Goal: Task Accomplishment & Management: Use online tool/utility

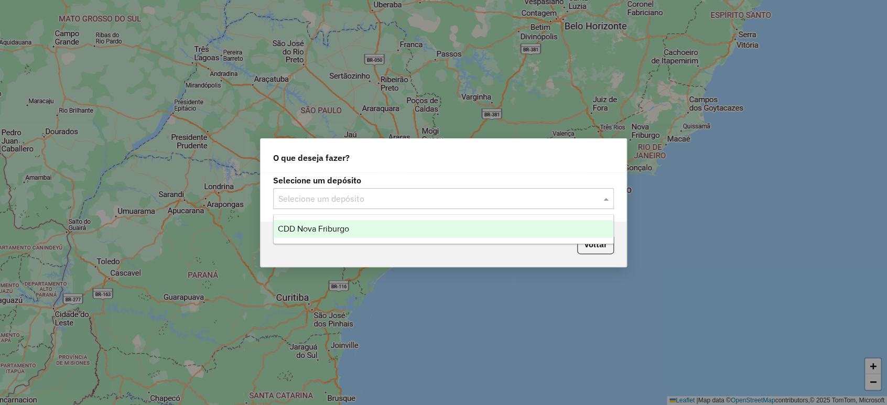
click at [385, 228] on div "CDD Nova Friburgo" at bounding box center [444, 229] width 340 height 18
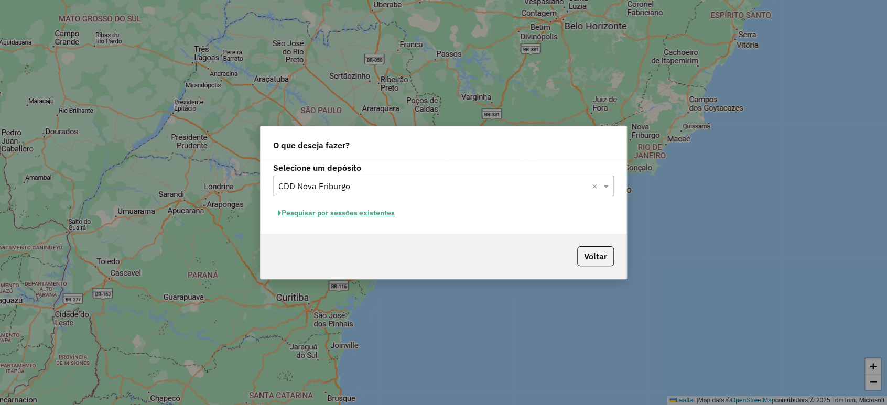
click at [372, 215] on button "Pesquisar por sessões existentes" at bounding box center [336, 213] width 126 height 16
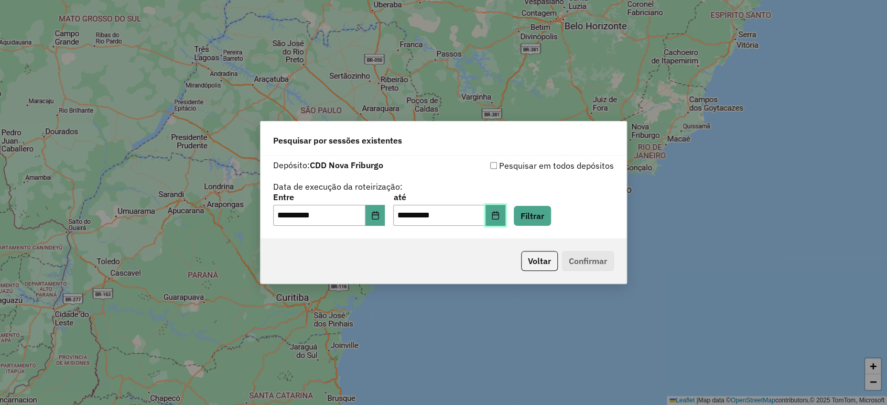
click at [499, 217] on icon "Choose Date" at bounding box center [495, 215] width 7 height 8
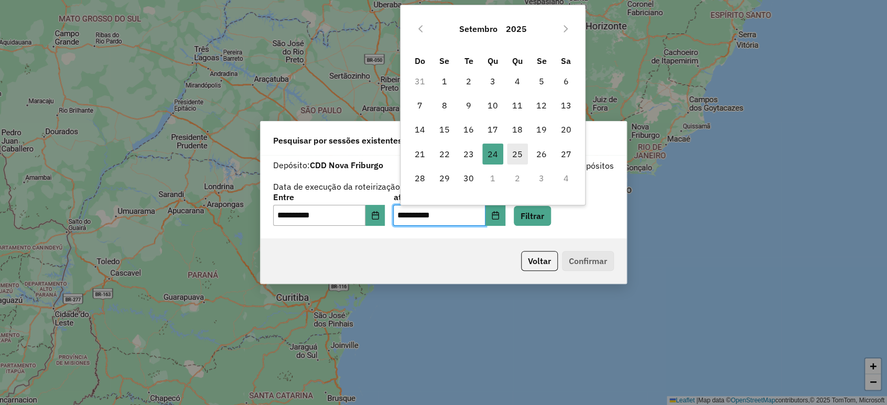
click at [516, 155] on span "25" at bounding box center [517, 154] width 21 height 21
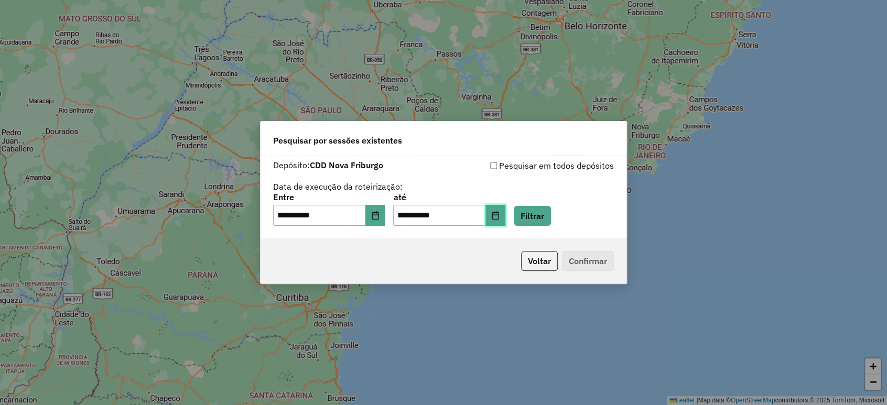
click at [502, 214] on button "Choose Date" at bounding box center [496, 215] width 20 height 21
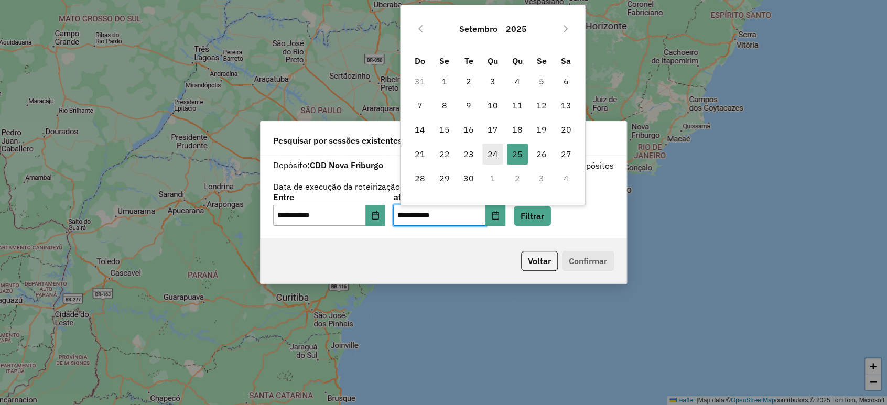
click at [489, 155] on span "24" at bounding box center [492, 154] width 21 height 21
type input "**********"
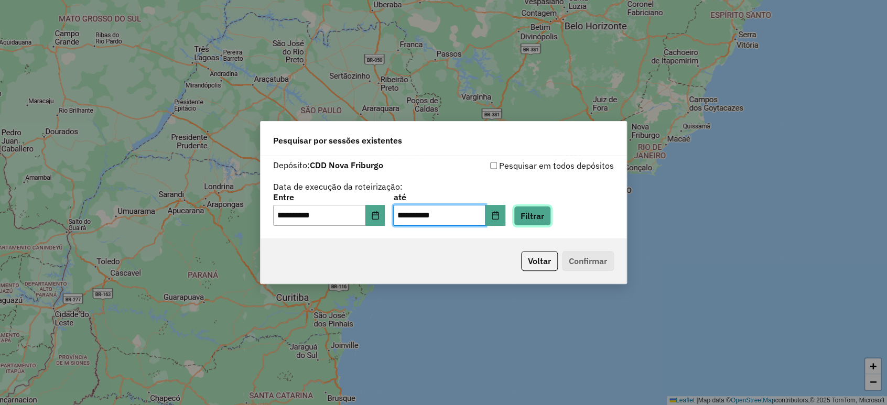
click at [545, 214] on button "Filtrar" at bounding box center [532, 216] width 37 height 20
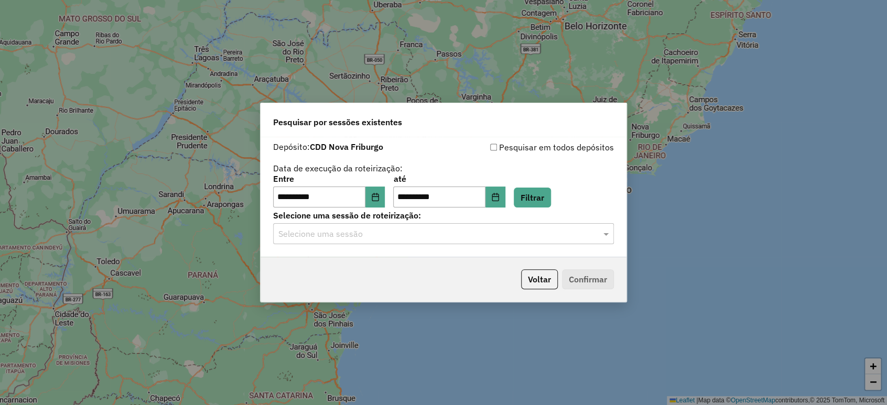
click at [508, 244] on div "**********" at bounding box center [444, 197] width 366 height 120
click at [504, 236] on input "text" at bounding box center [432, 234] width 309 height 13
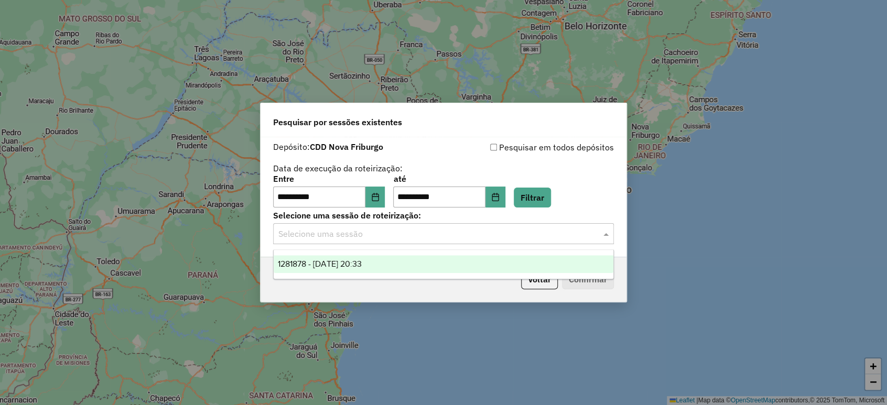
click at [428, 264] on div "1281878 - 24/09/2025 20:33" at bounding box center [444, 264] width 340 height 18
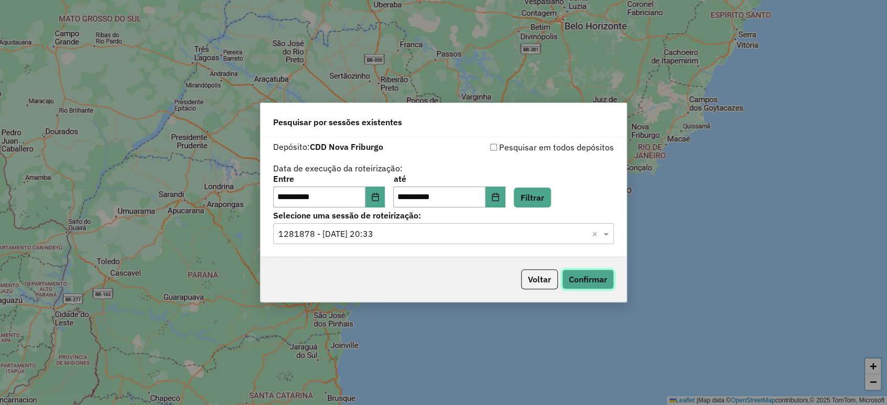
click at [587, 282] on button "Confirmar" at bounding box center [588, 279] width 52 height 20
click at [538, 285] on button "Voltar" at bounding box center [539, 280] width 37 height 20
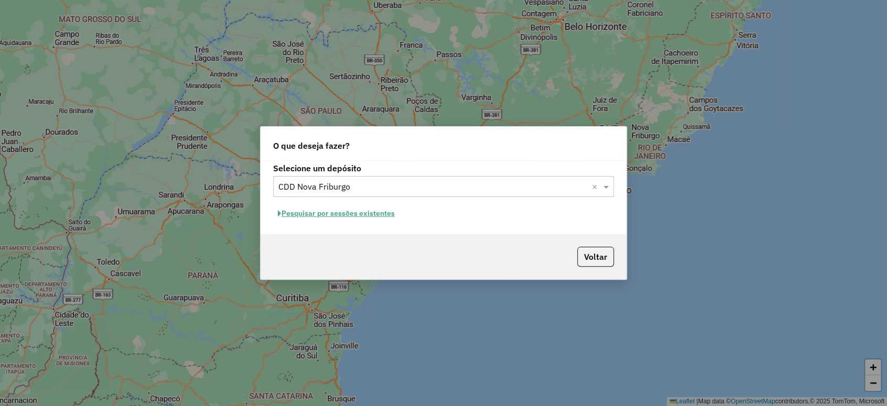
click at [606, 129] on div "O que deseja fazer?" at bounding box center [444, 144] width 366 height 34
click at [530, 68] on div "O que deseja fazer? Selecione um depósito Selecione um depósito × CDD Nova Frib…" at bounding box center [443, 203] width 887 height 406
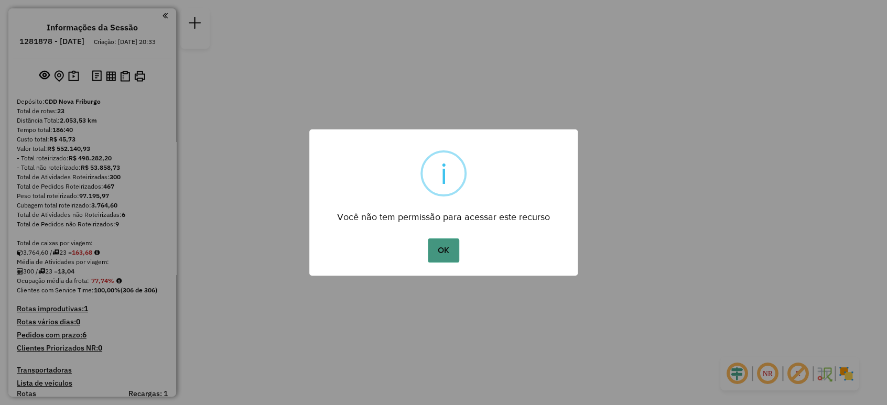
click at [450, 246] on button "OK" at bounding box center [443, 251] width 31 height 24
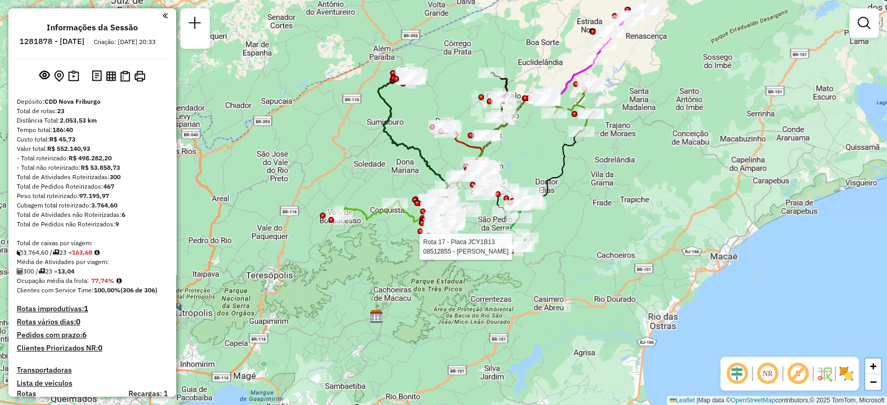
select select "**********"
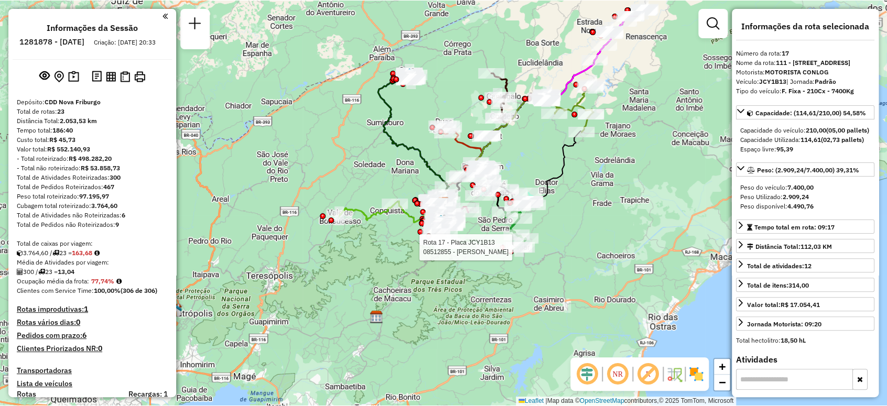
scroll to position [1372, 0]
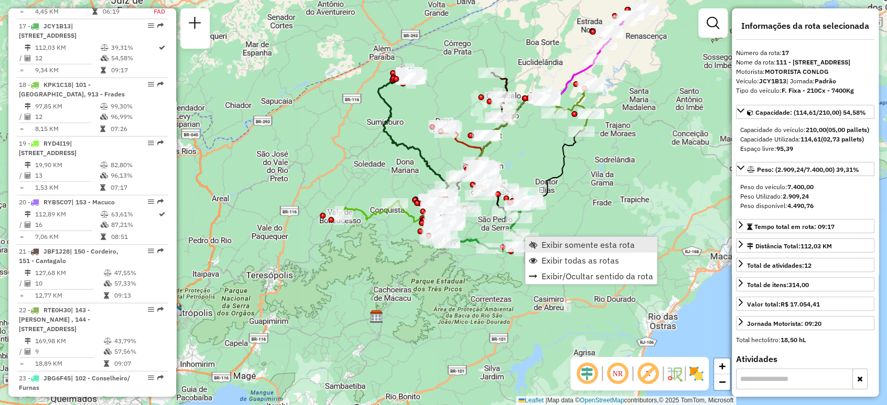
click at [559, 245] on span "Exibir somente esta rota" at bounding box center [588, 245] width 93 height 8
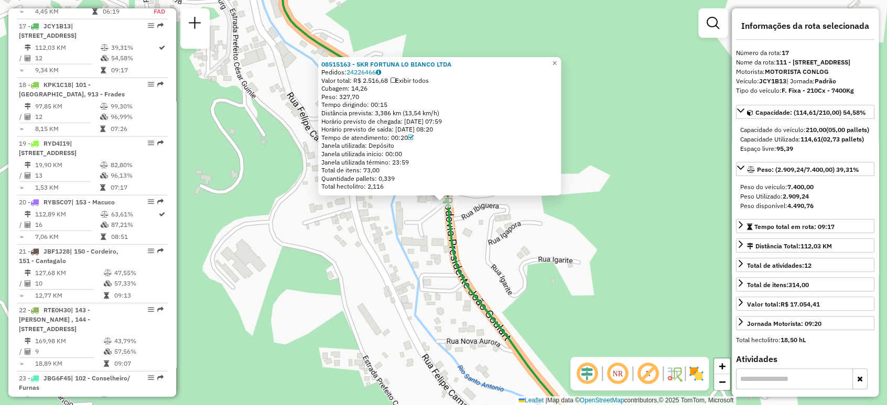
click at [640, 63] on div "Rota 17 - Placa JCY1B13 08515163 - SKR FORTUNA LO BIANCO LTDA 08515163 - SKR FO…" at bounding box center [443, 202] width 887 height 405
